Goal: Transaction & Acquisition: Download file/media

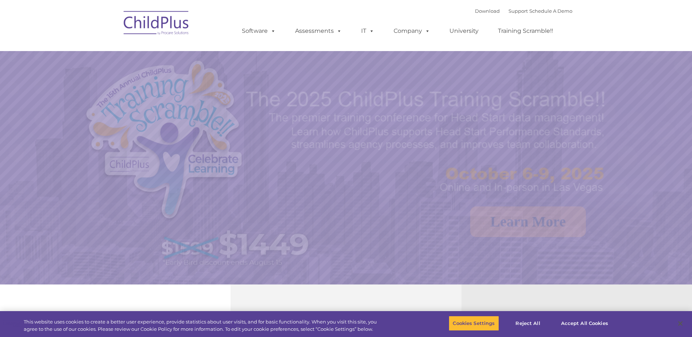
select select "MEDIUM"
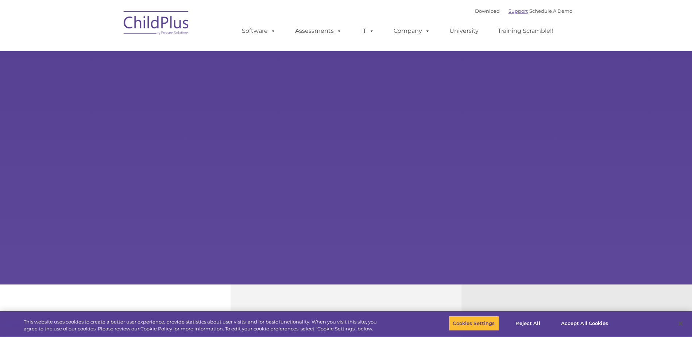
type input ""
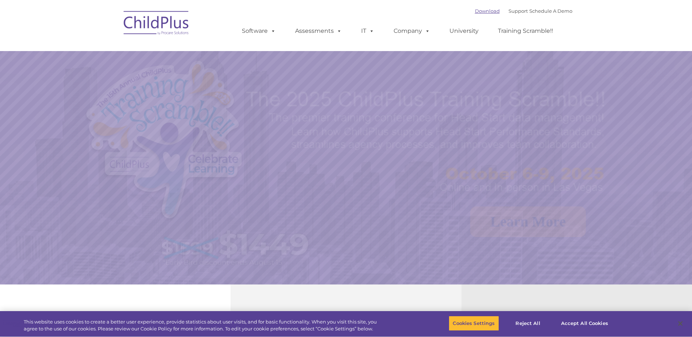
click at [486, 9] on link "Download" at bounding box center [487, 11] width 25 height 6
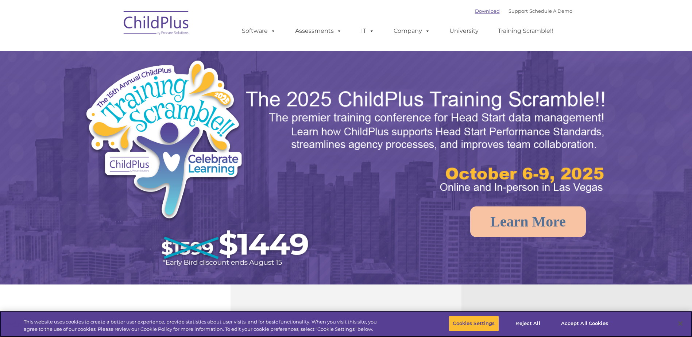
select select "MEDIUM"
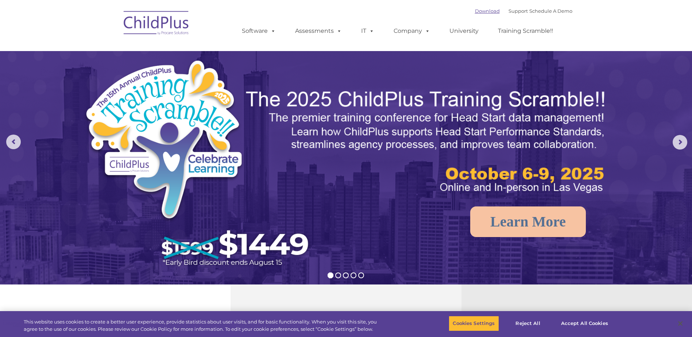
click at [477, 13] on link "Download" at bounding box center [487, 11] width 25 height 6
